Goal: Transaction & Acquisition: Subscribe to service/newsletter

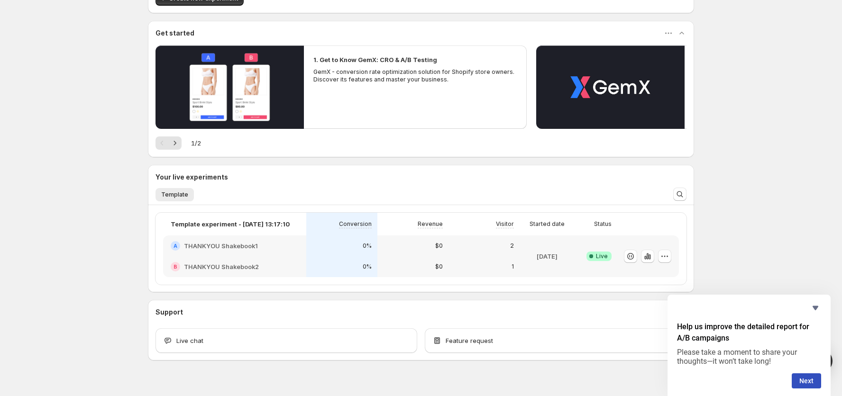
scroll to position [82, 0]
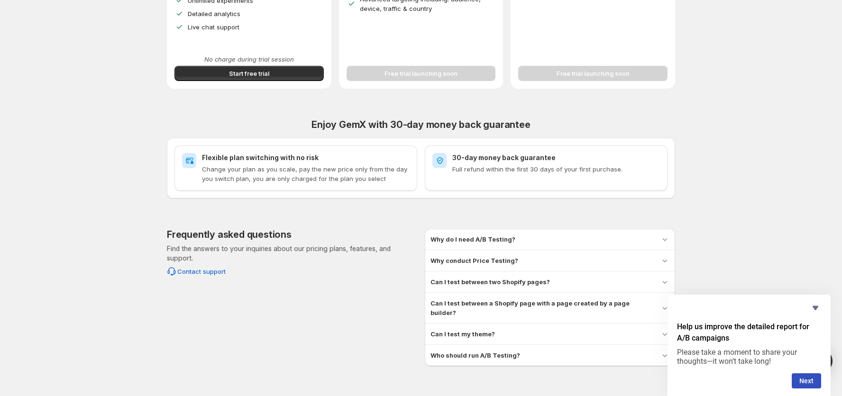
scroll to position [320, 0]
